Goal: Task Accomplishment & Management: Manage account settings

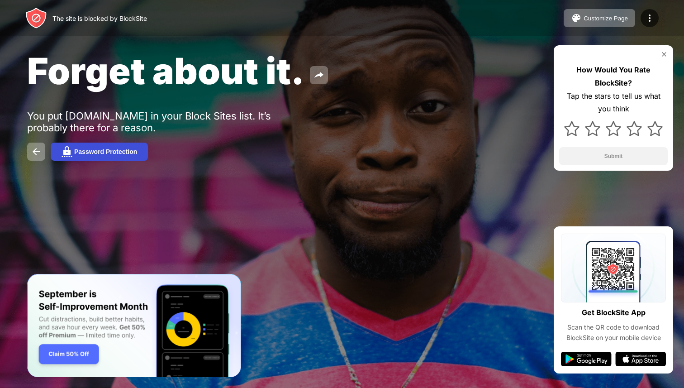
click at [105, 154] on div "Password Protection" at bounding box center [105, 151] width 63 height 7
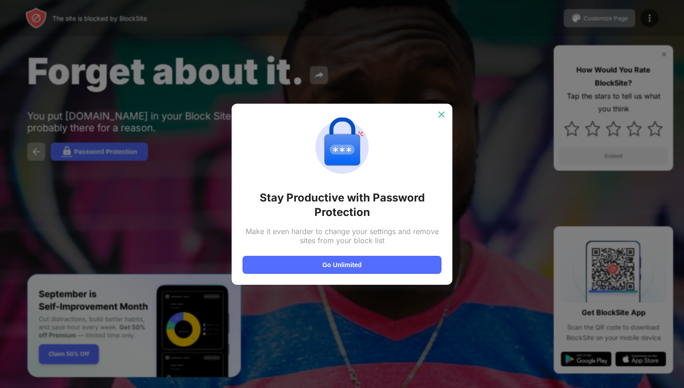
click at [439, 114] on img at bounding box center [441, 114] width 9 height 9
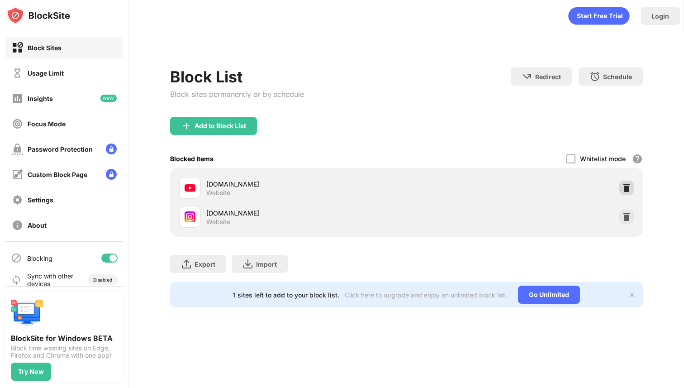
click at [629, 191] on img at bounding box center [626, 187] width 9 height 9
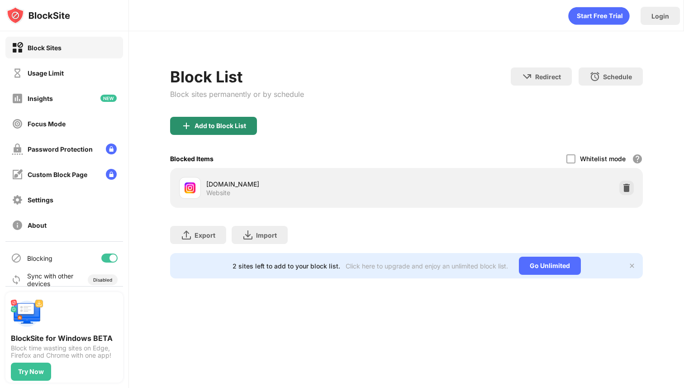
click at [196, 127] on div "Add to Block List" at bounding box center [221, 125] width 52 height 7
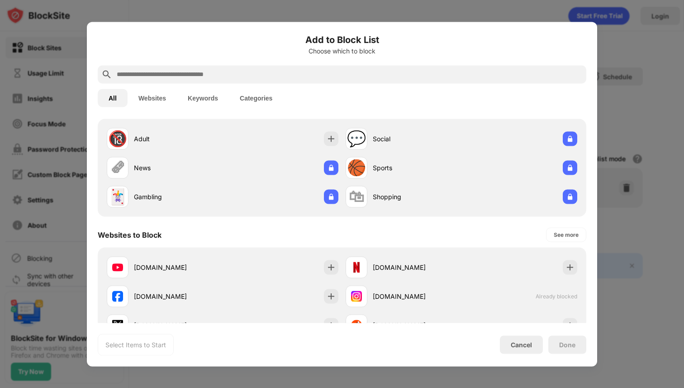
scroll to position [34, 0]
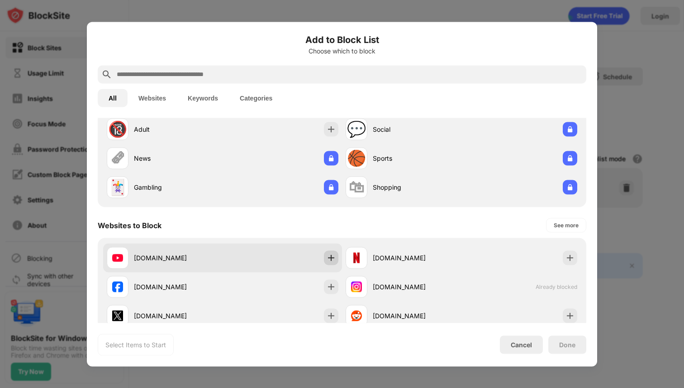
click at [332, 257] on img at bounding box center [331, 257] width 9 height 9
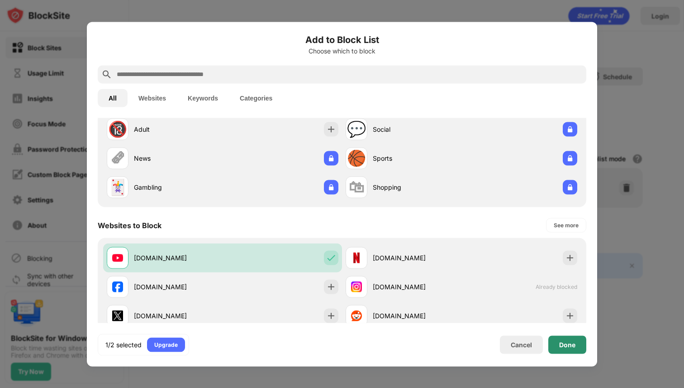
click at [571, 346] on div "Done" at bounding box center [567, 344] width 16 height 7
